Goal: Task Accomplishment & Management: Complete application form

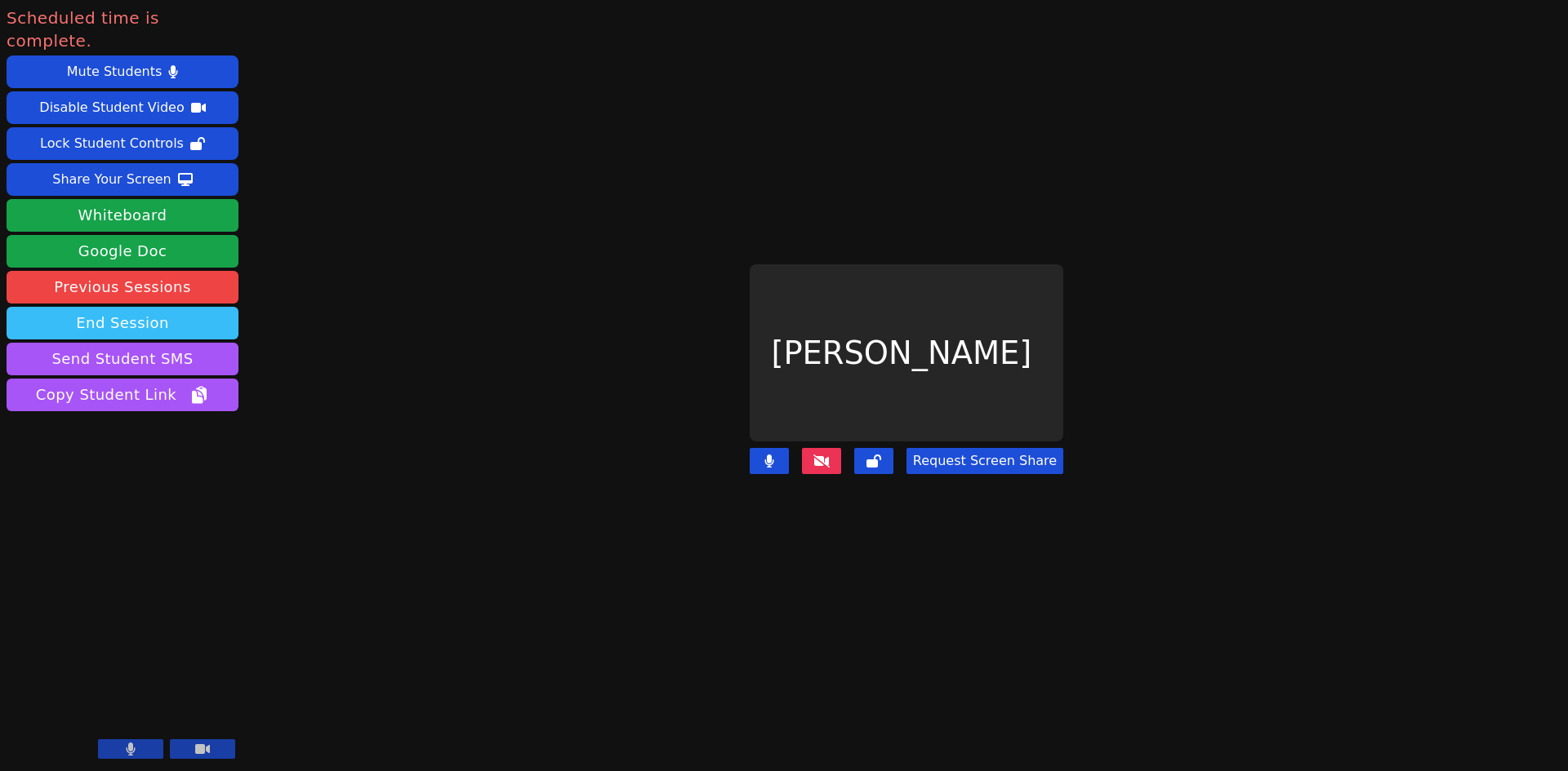
click at [141, 307] on button "End Session" at bounding box center [122, 323] width 232 height 32
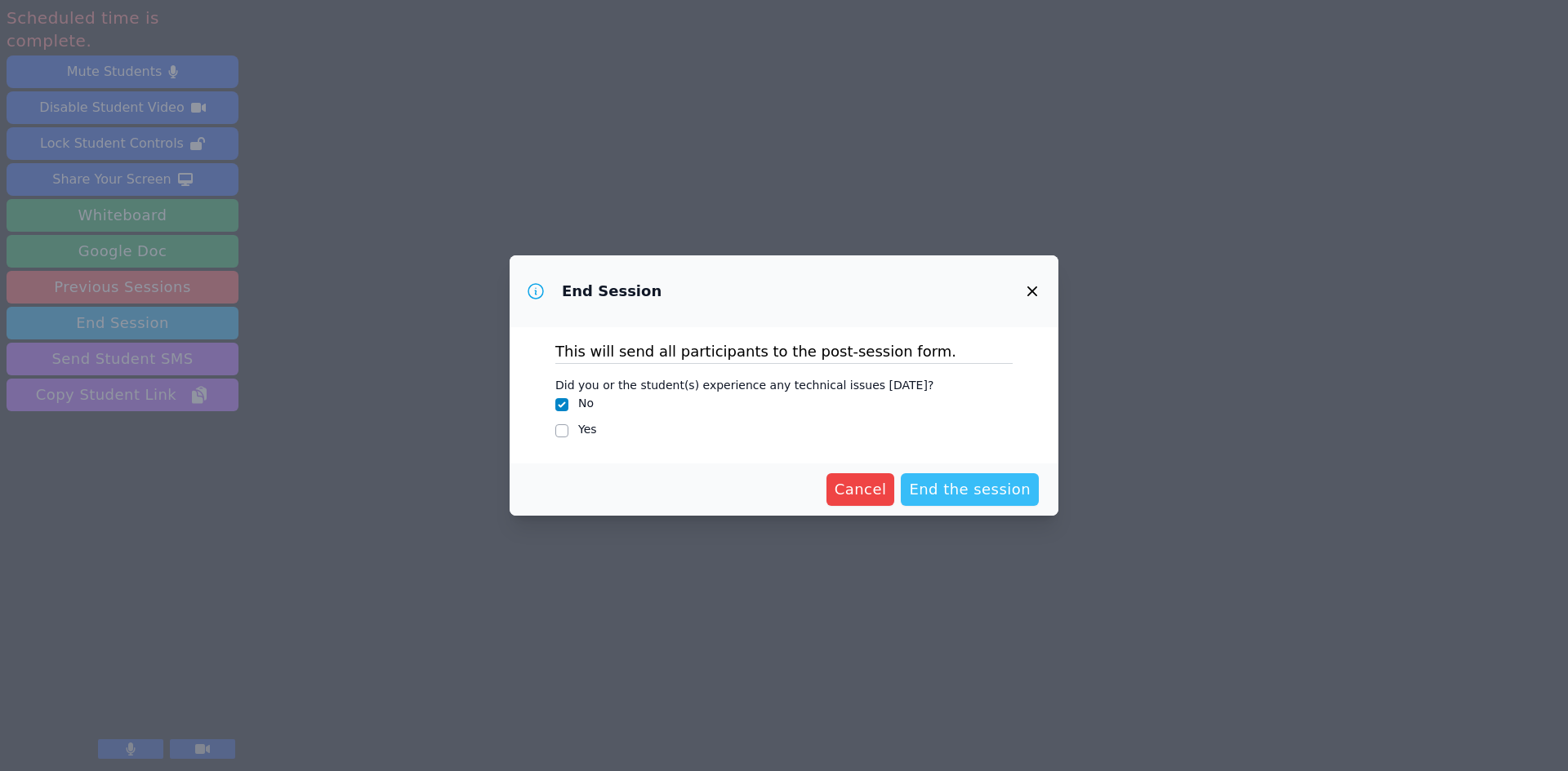
click at [961, 487] on span "End the session" at bounding box center [969, 489] width 121 height 23
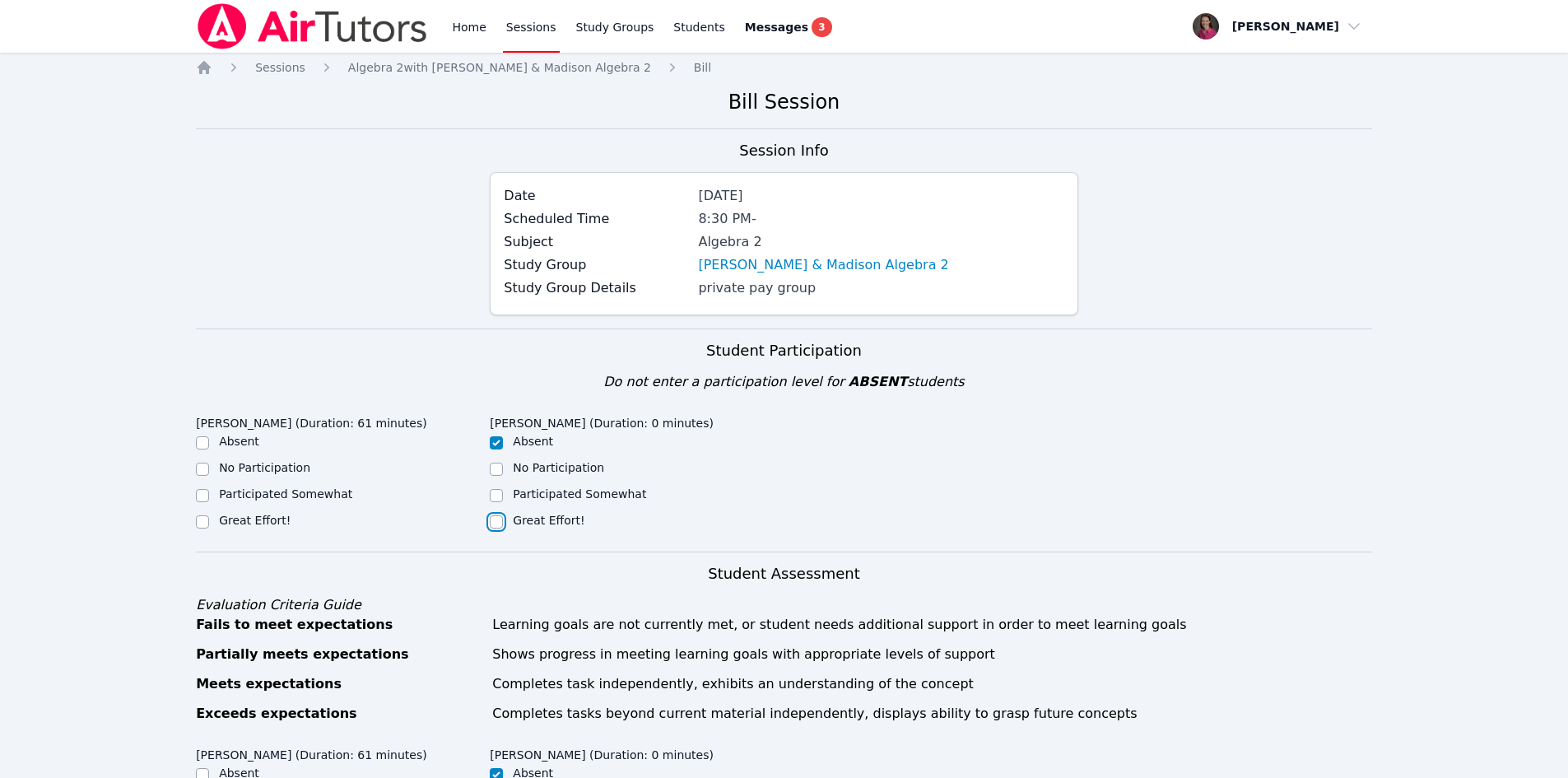
click at [489, 524] on input "Great Effort!" at bounding box center [495, 521] width 13 height 13
checkbox input "true"
checkbox input "false"
click at [206, 523] on input "Great Effort!" at bounding box center [202, 521] width 13 height 13
checkbox input "true"
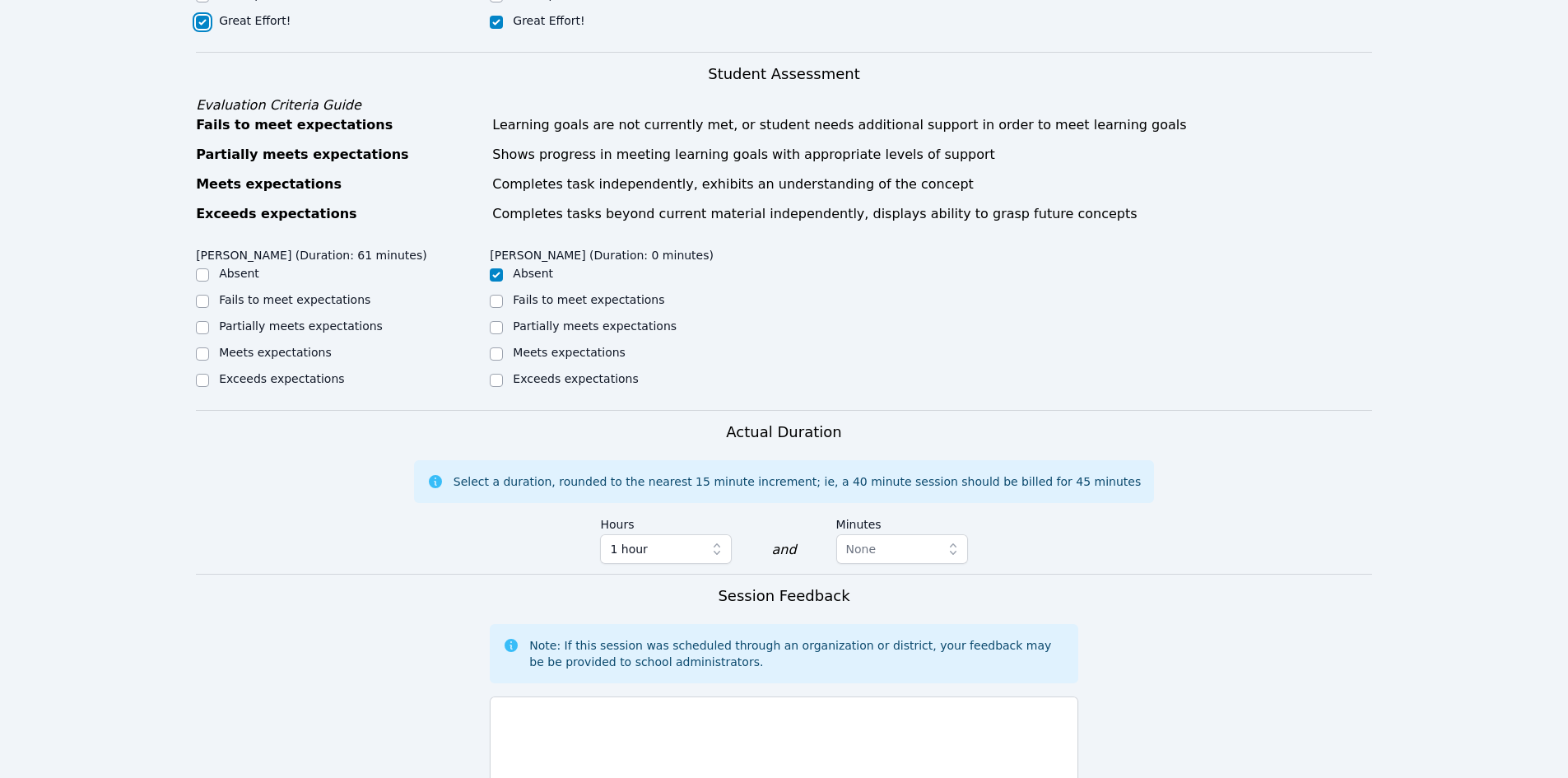
scroll to position [505, 0]
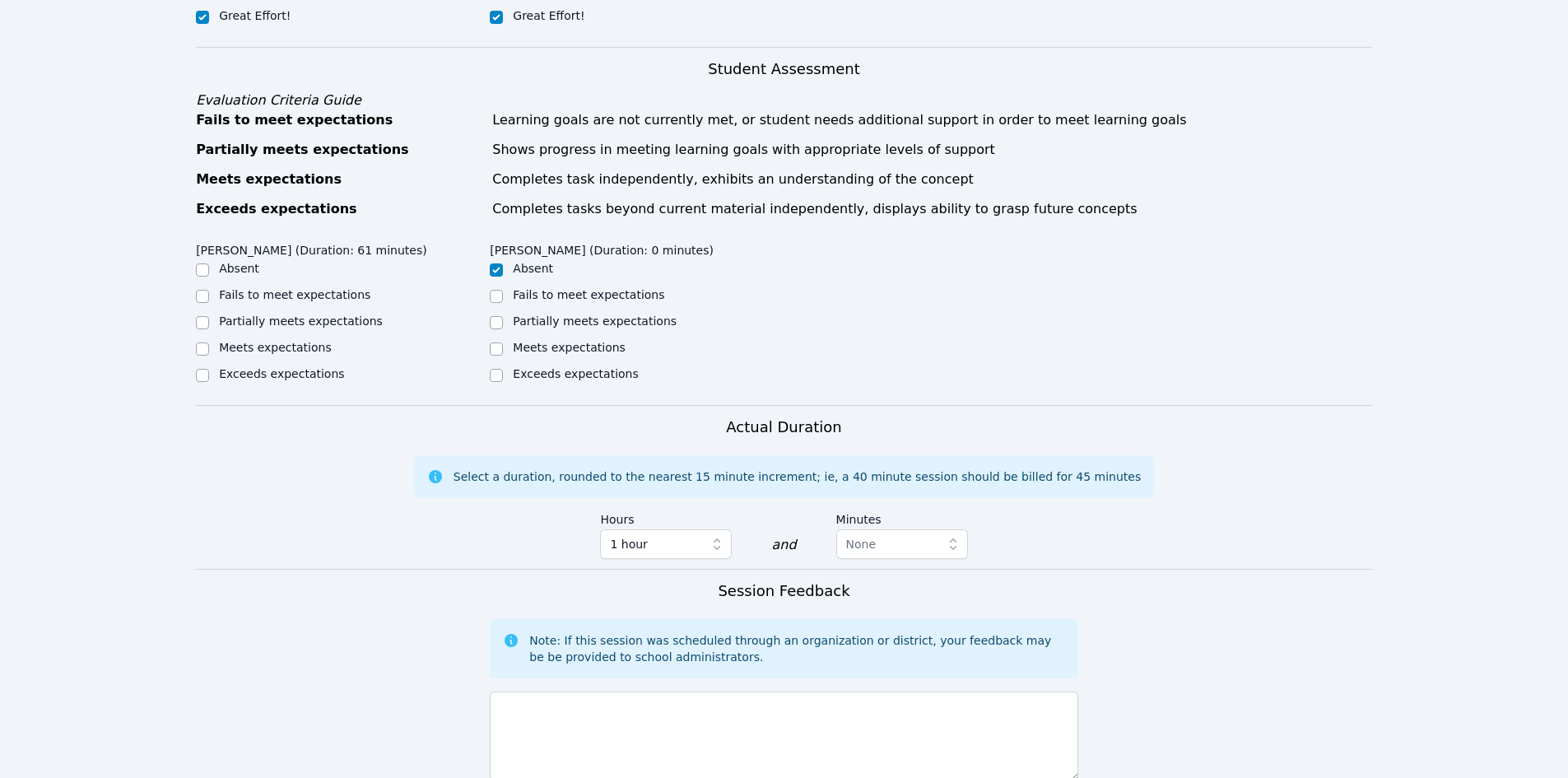
click at [496, 355] on div at bounding box center [495, 350] width 13 height 20
click at [201, 345] on input "Meets expectations" at bounding box center [202, 349] width 13 height 13
checkbox input "true"
click at [493, 353] on input "Meets expectations" at bounding box center [495, 349] width 13 height 13
checkbox input "true"
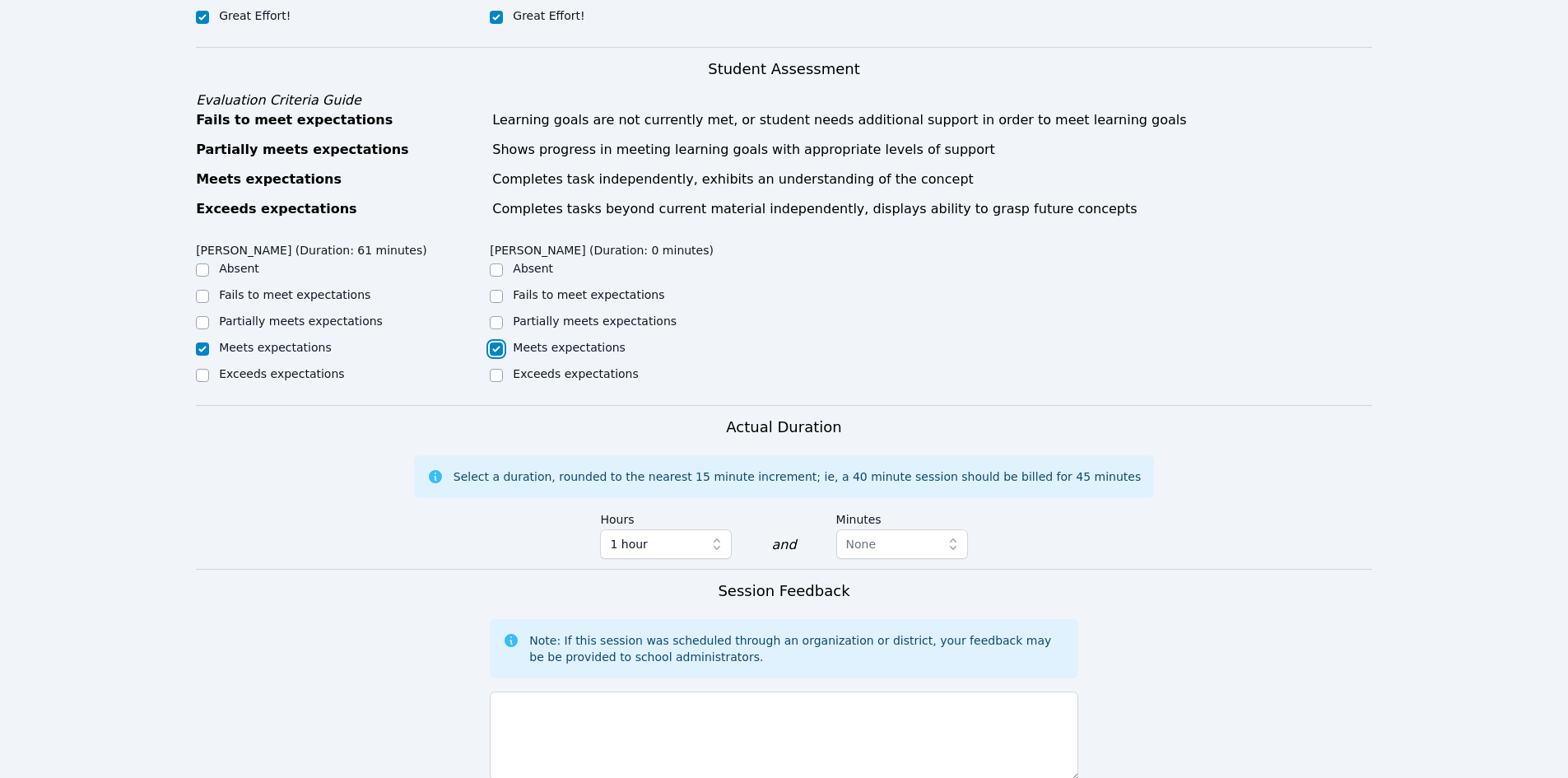
checkbox input "false"
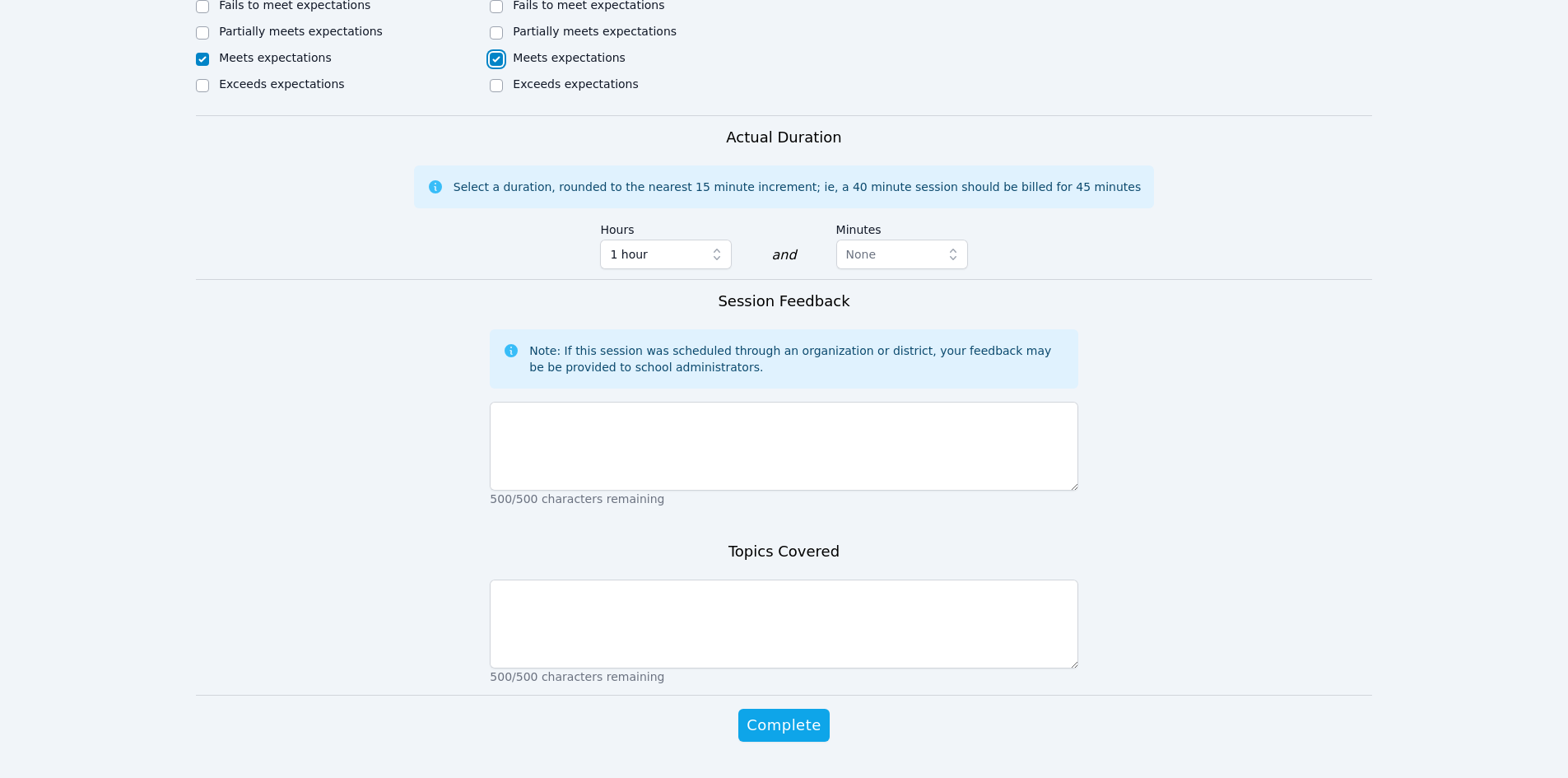
scroll to position [837, 0]
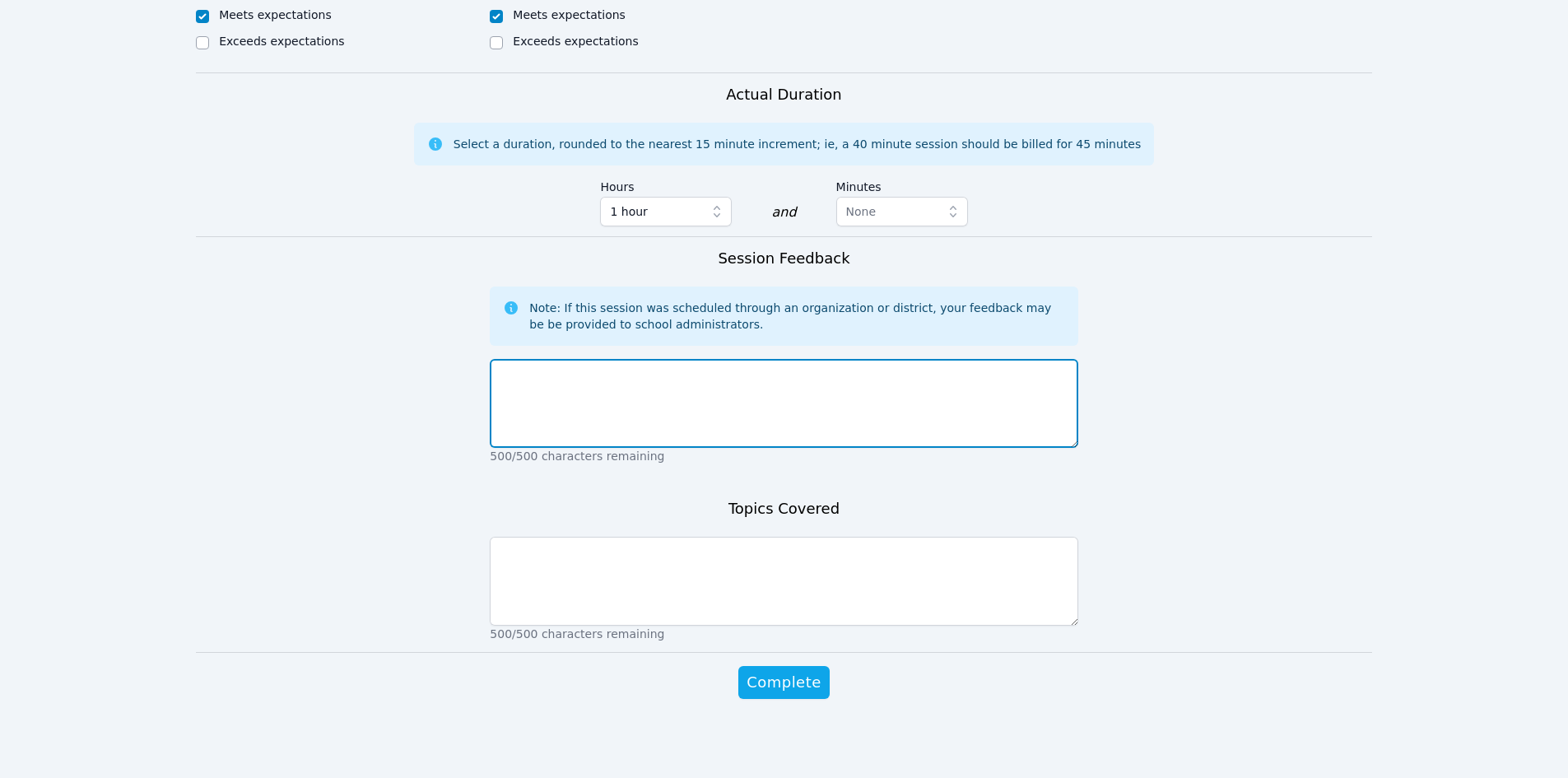
click at [742, 408] on textarea at bounding box center [784, 404] width 588 height 89
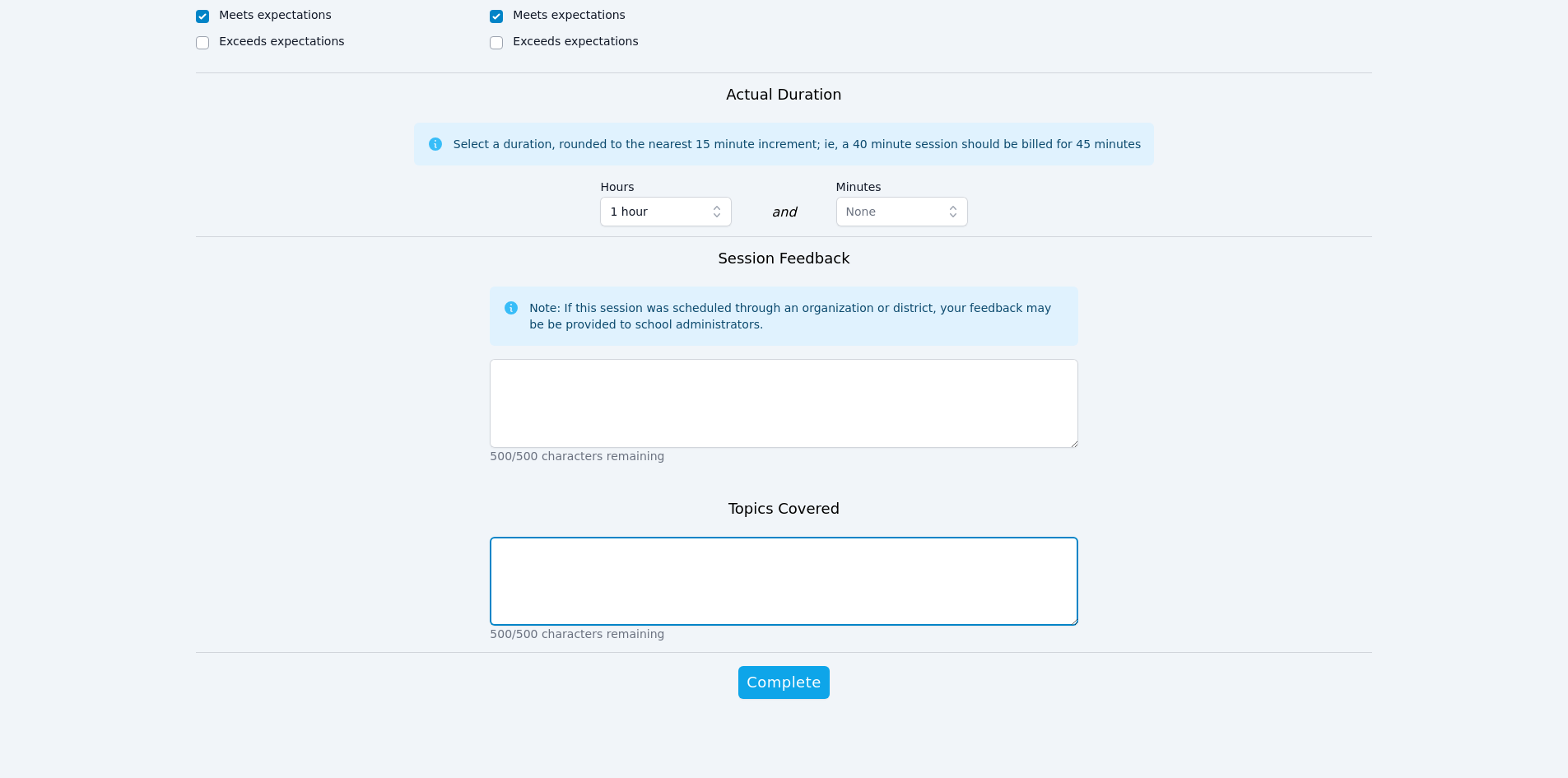
click at [591, 594] on textarea at bounding box center [784, 582] width 588 height 89
type textarea "Factoring trinomials and quadrinomials."
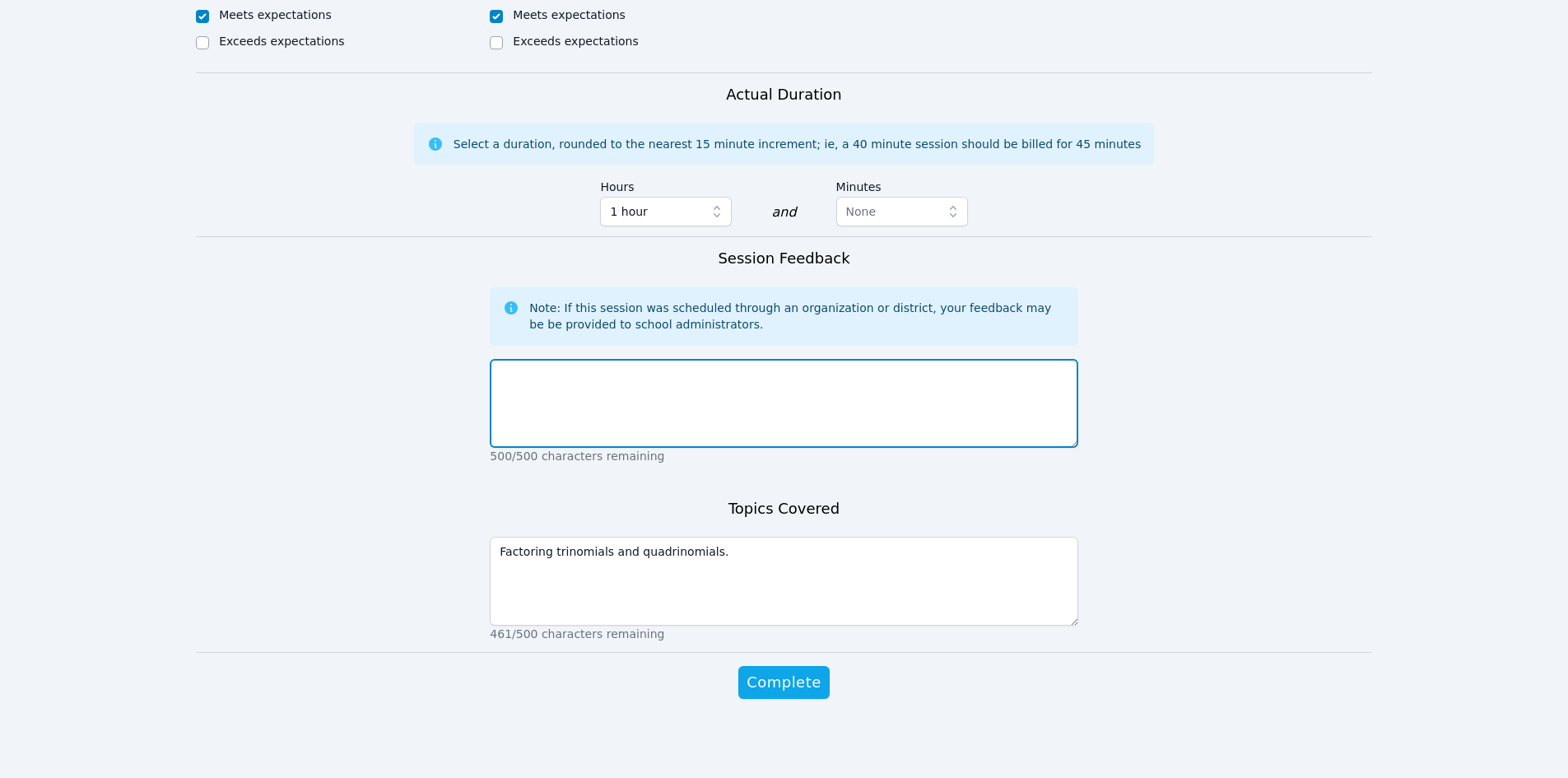
click at [521, 390] on textarea at bounding box center [784, 404] width 588 height 89
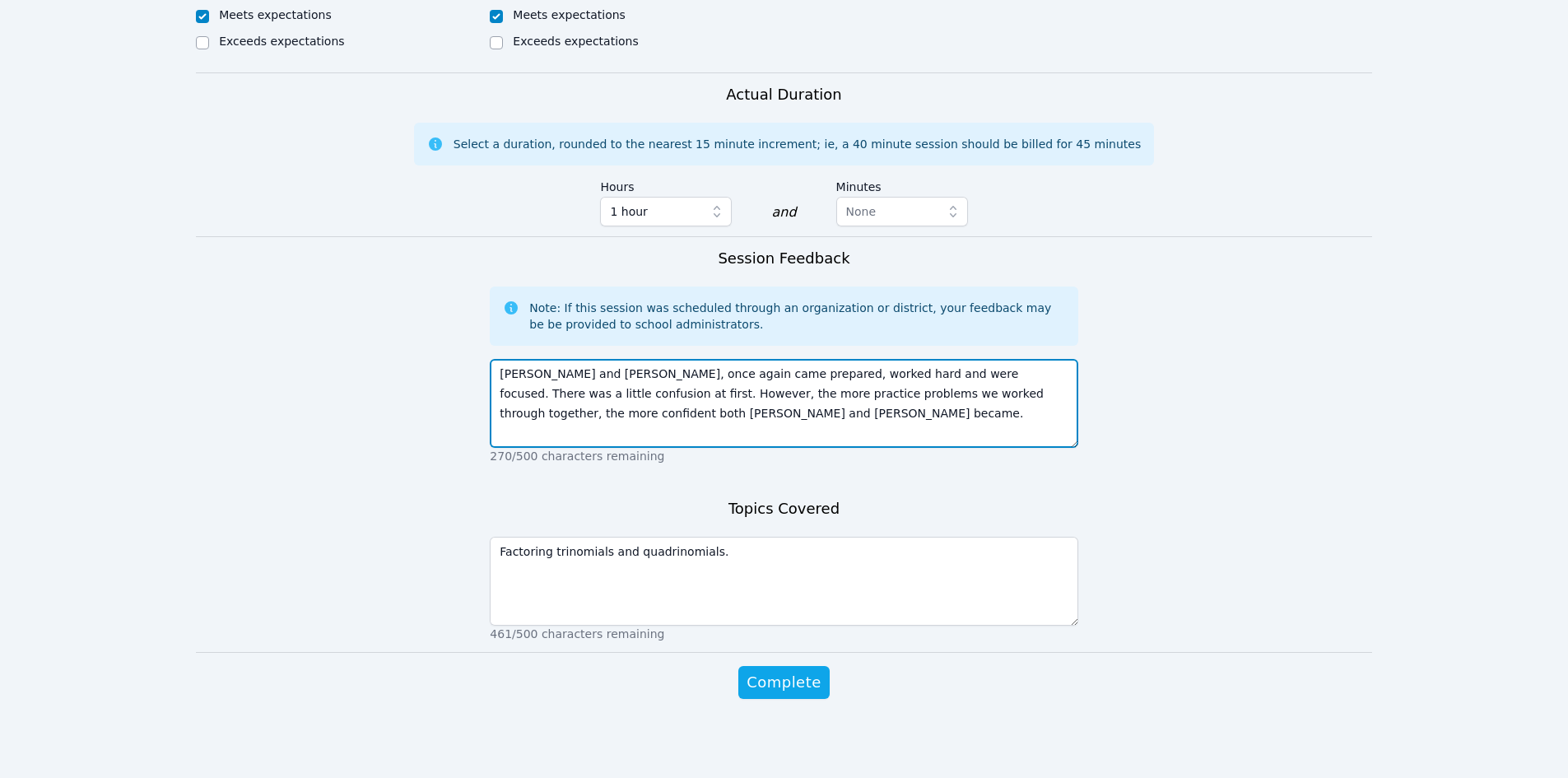
click at [534, 395] on textarea "[PERSON_NAME] and [PERSON_NAME], once again came prepared, worked hard and were…" at bounding box center [784, 404] width 588 height 89
type textarea "[PERSON_NAME] and [PERSON_NAME], once again came prepared, worked hard and were…"
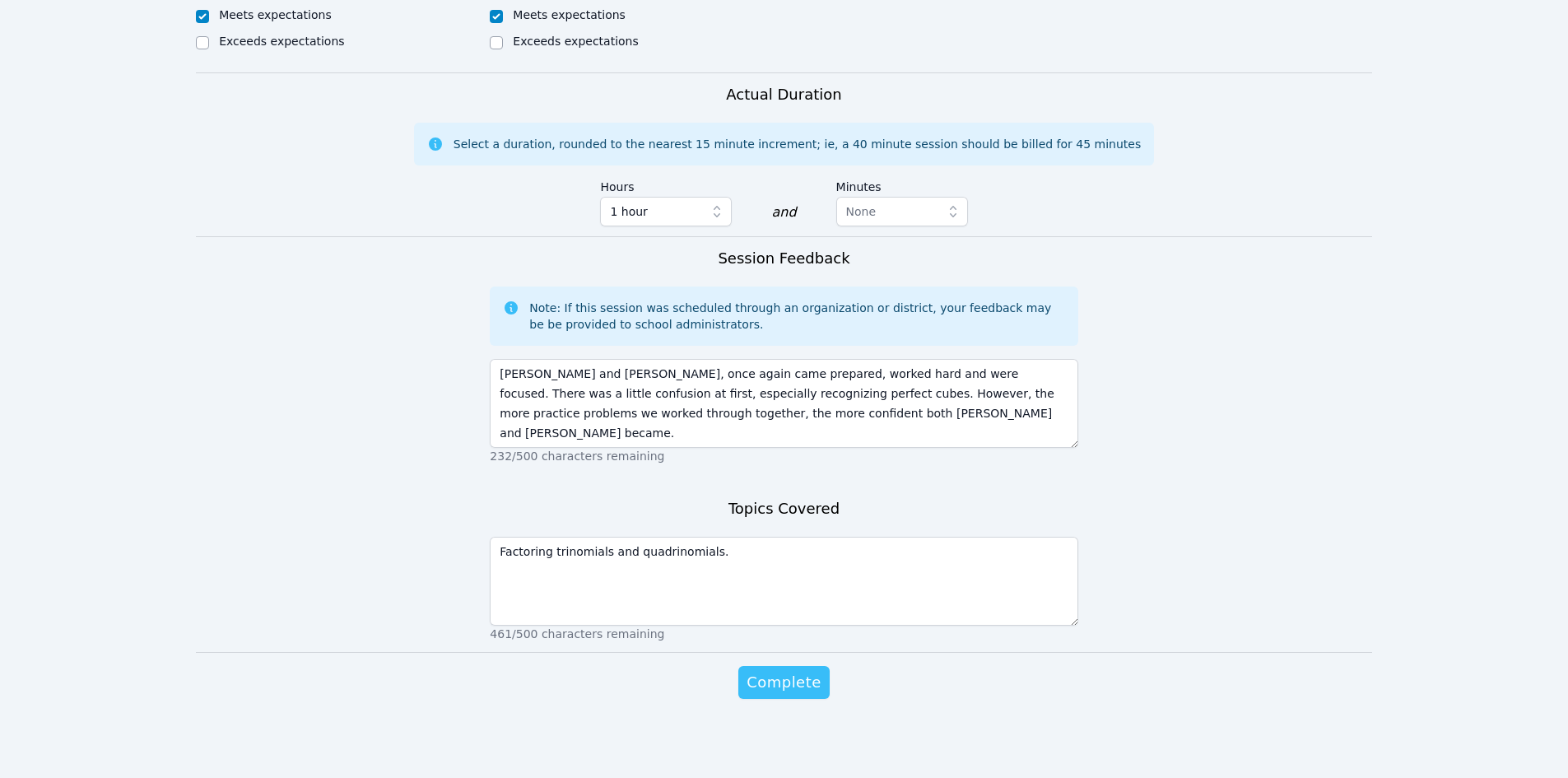
click at [784, 686] on span "Complete" at bounding box center [784, 682] width 74 height 23
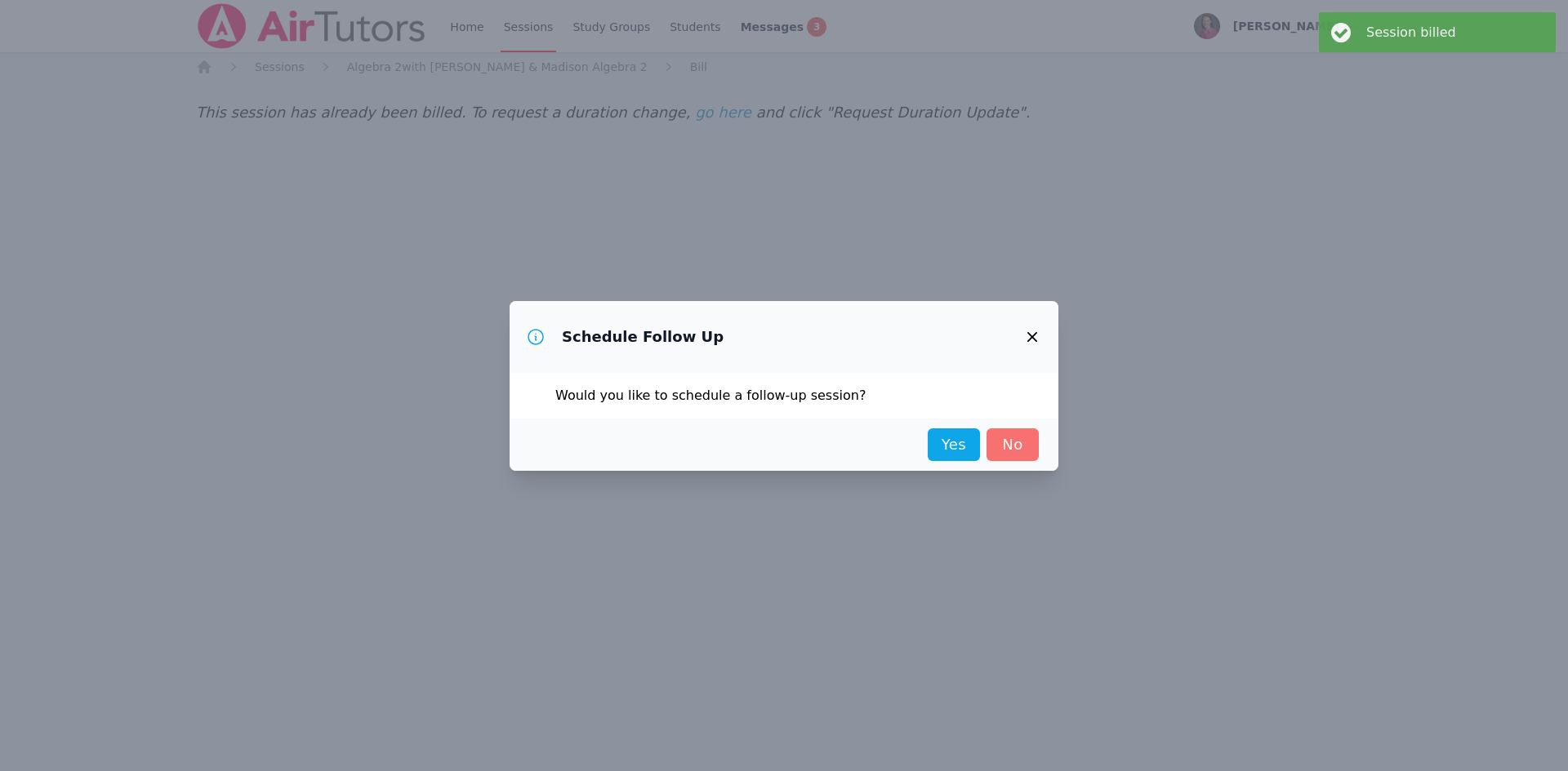
click at [1017, 445] on link "No" at bounding box center [1012, 444] width 52 height 32
